Goal: Information Seeking & Learning: Learn about a topic

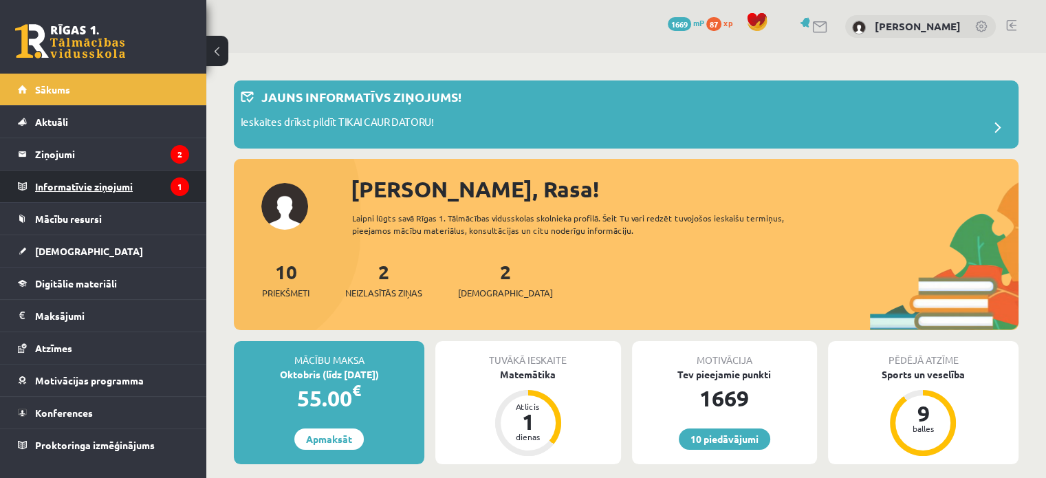
click at [173, 186] on icon "1" at bounding box center [179, 186] width 19 height 19
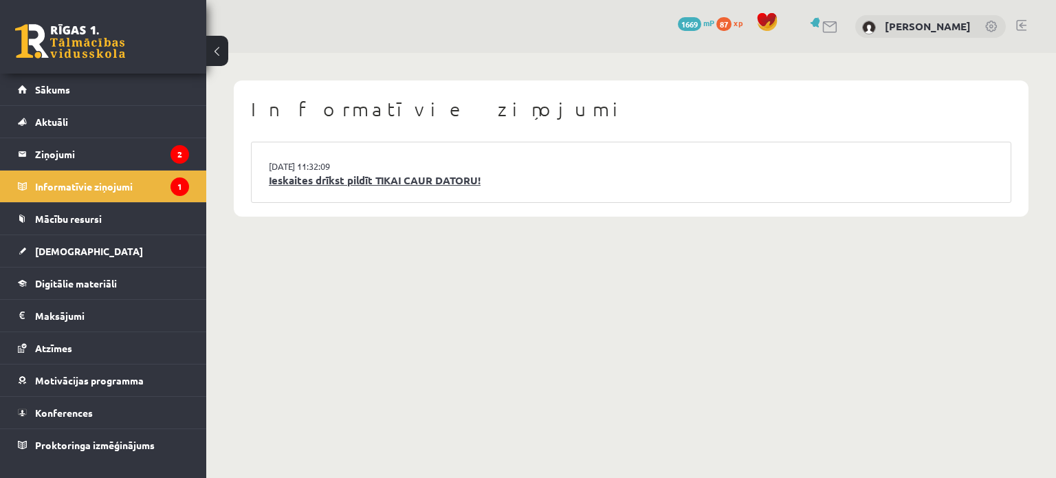
click at [279, 173] on link "Ieskaites drīkst pildīt TIKAI CAUR DATORU!" at bounding box center [631, 181] width 724 height 16
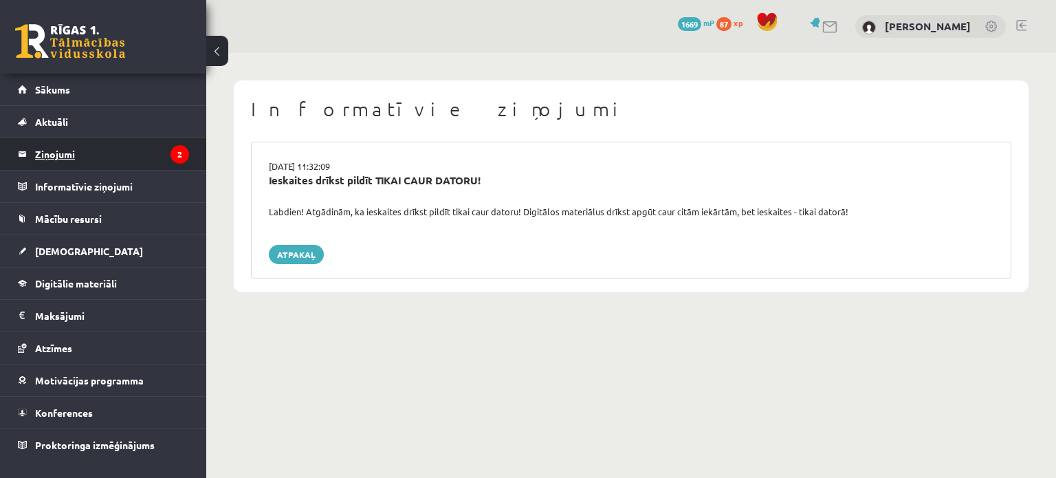
click at [146, 145] on legend "Ziņojumi 2" at bounding box center [112, 154] width 154 height 32
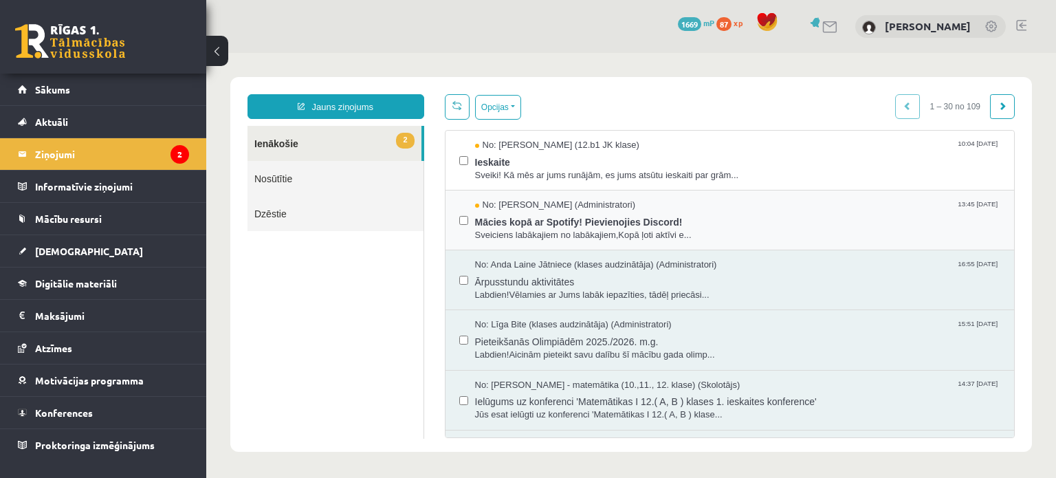
click at [519, 241] on div "No: [PERSON_NAME] (Administratori) 13:45 [DATE] Mācies kopā ar Spotify! Pievien…" at bounding box center [729, 220] width 569 height 60
click at [479, 108] on button "Opcijas" at bounding box center [498, 107] width 46 height 25
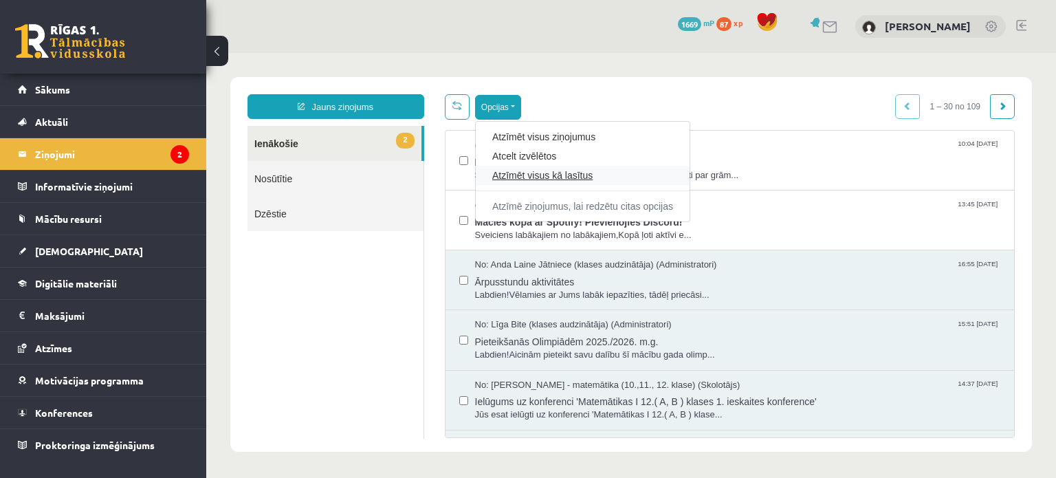
click at [504, 175] on link "Atzīmēt visus kā lasītus" at bounding box center [582, 175] width 181 height 14
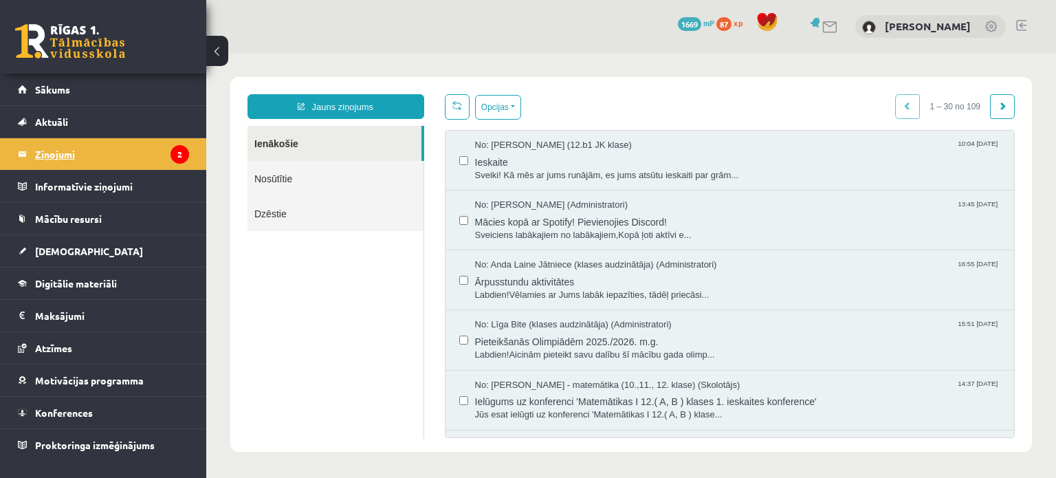
click at [135, 142] on legend "Ziņojumi 2" at bounding box center [112, 154] width 154 height 32
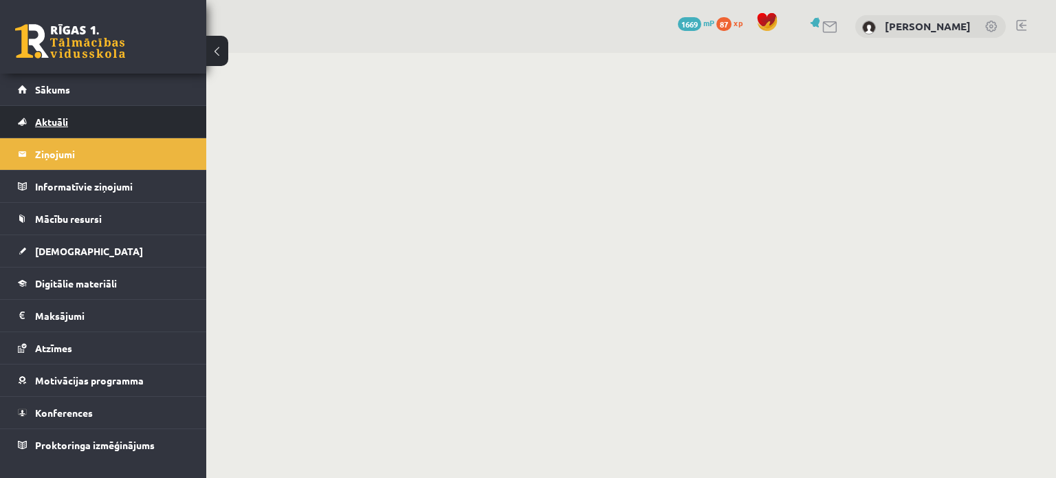
click at [147, 122] on link "Aktuāli" at bounding box center [103, 122] width 171 height 32
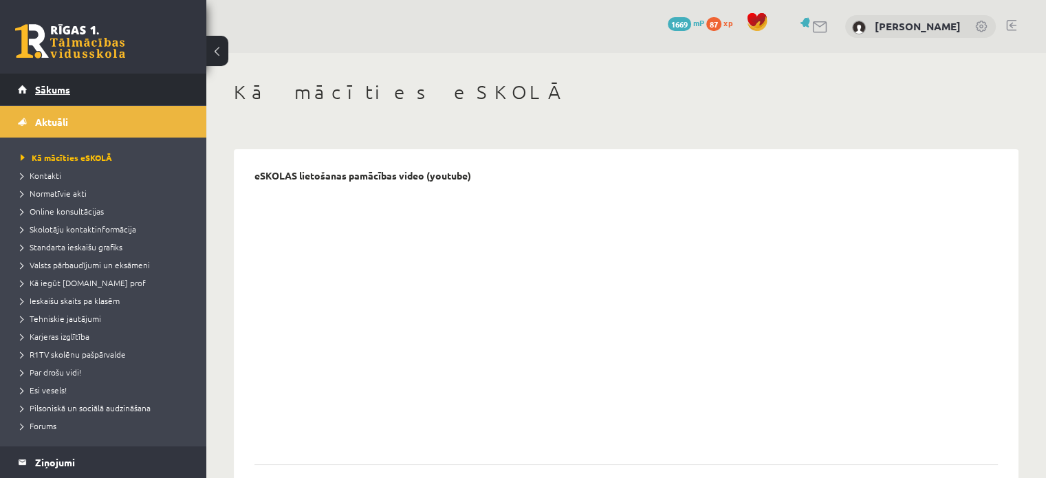
click at [114, 87] on link "Sākums" at bounding box center [103, 90] width 171 height 32
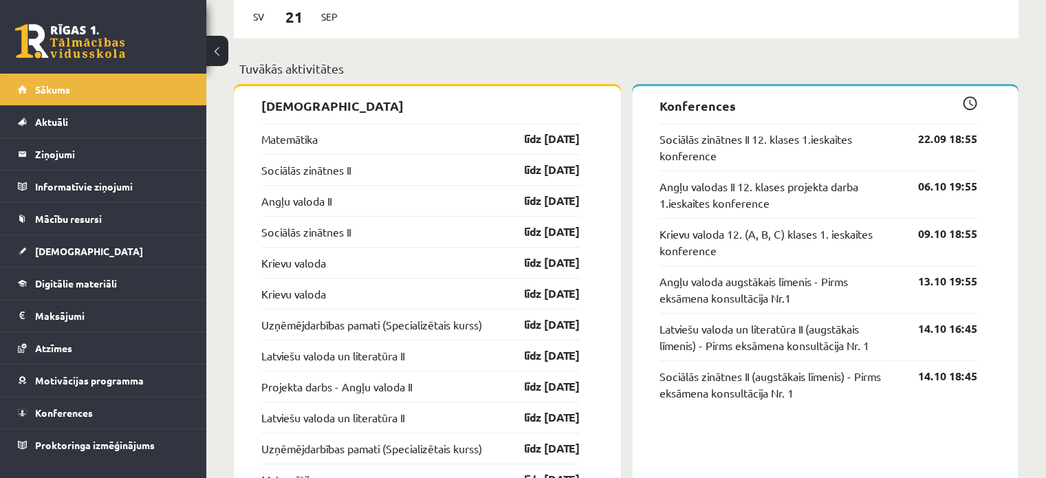
scroll to position [1051, 0]
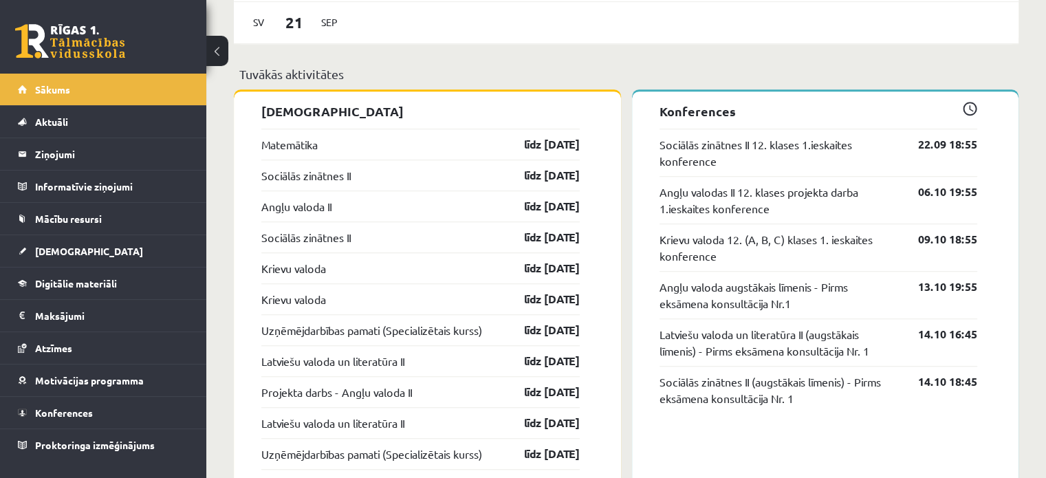
click at [102, 232] on link "Mācību resursi" at bounding box center [103, 219] width 171 height 32
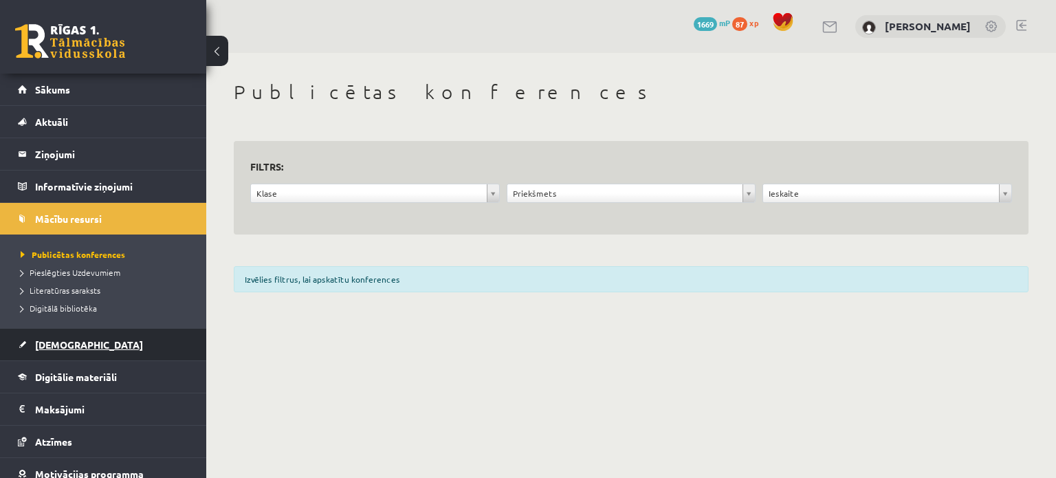
click at [95, 340] on link "[DEMOGRAPHIC_DATA]" at bounding box center [103, 345] width 171 height 32
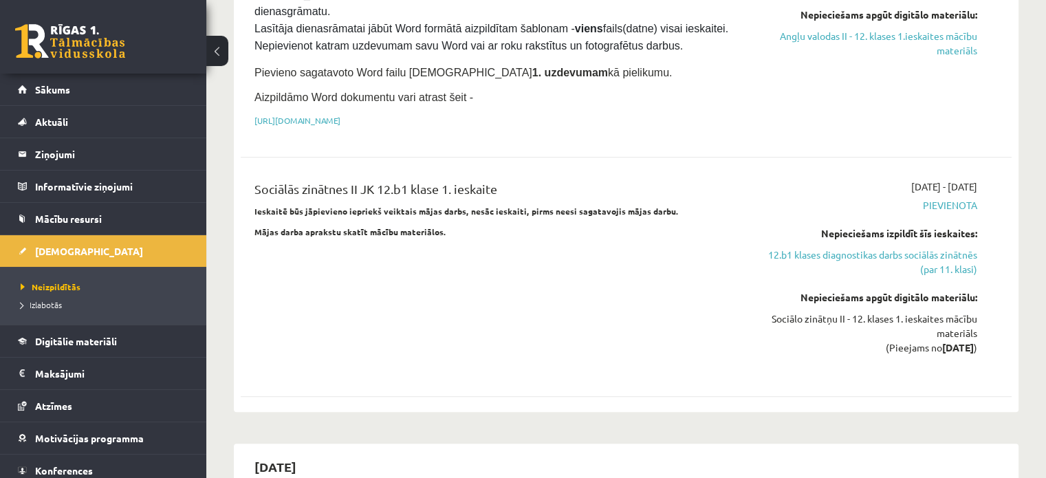
scroll to position [948, 0]
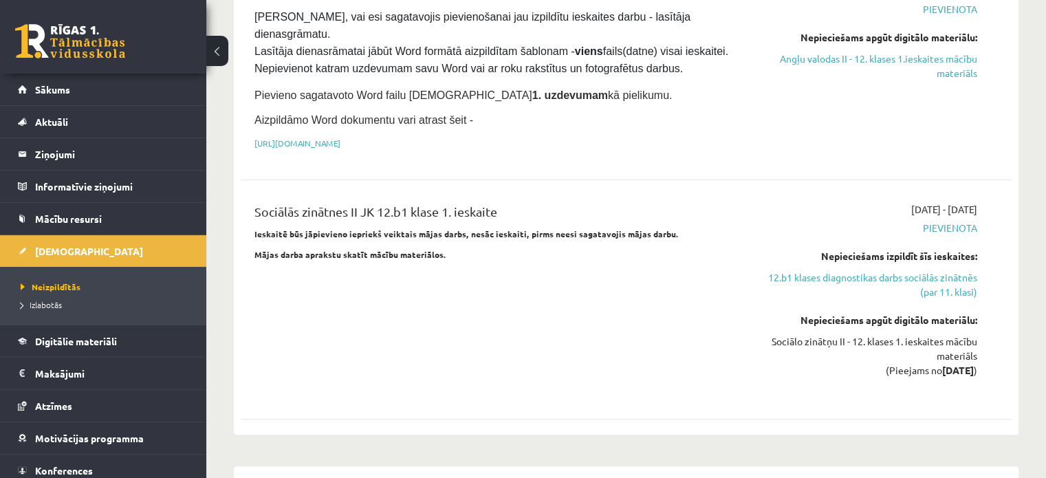
click at [223, 53] on button at bounding box center [217, 51] width 22 height 30
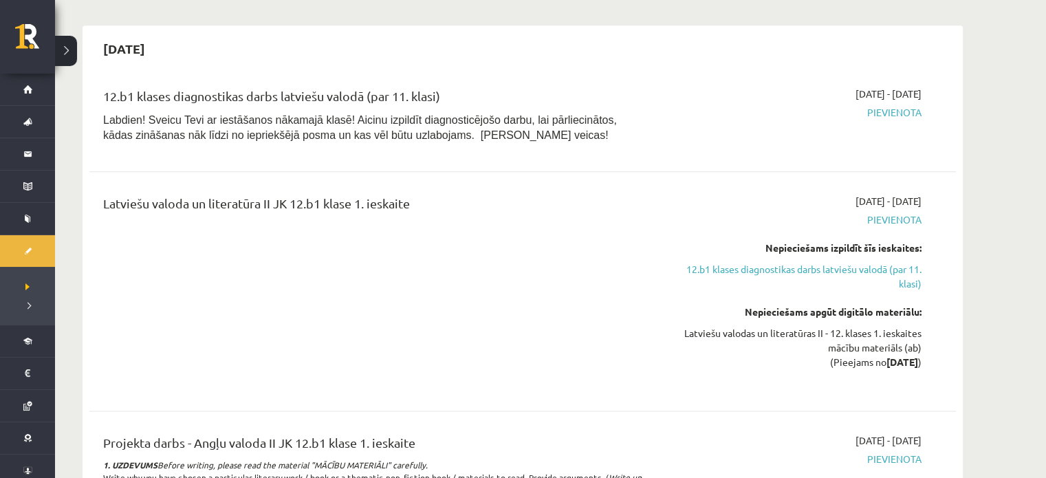
scroll to position [1527, 0]
